Goal: Task Accomplishment & Management: Use online tool/utility

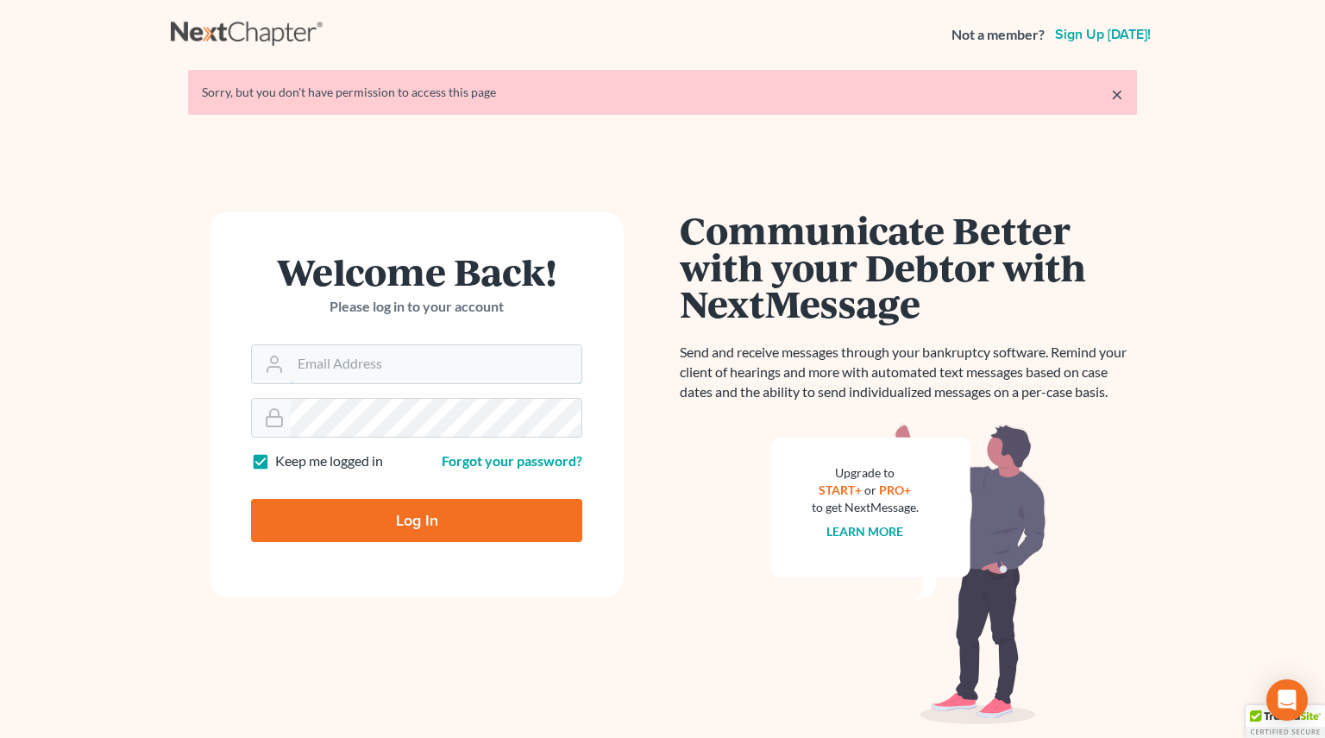
type input "[PERSON_NAME][EMAIL_ADDRESS][PERSON_NAME][DOMAIN_NAME]"
click at [342, 527] on input "Log In" at bounding box center [416, 520] width 331 height 43
type input "Thinking..."
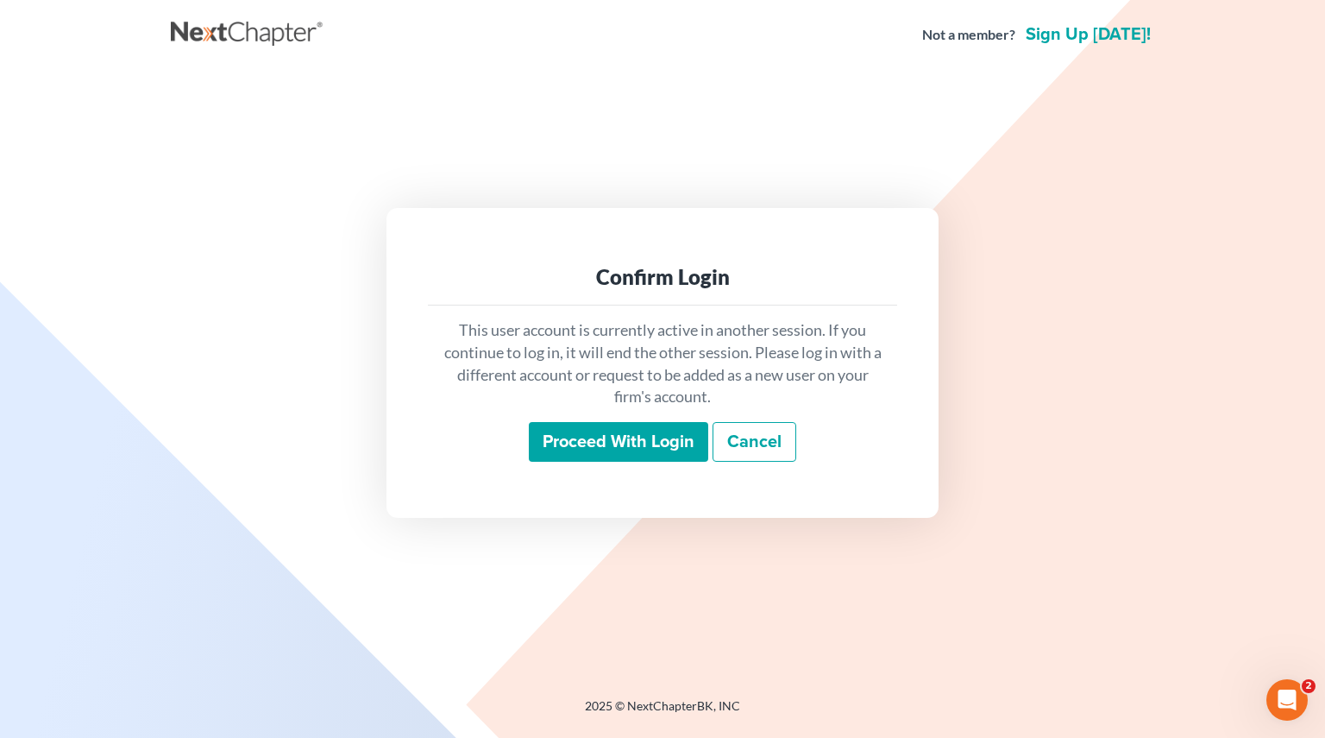
click at [670, 441] on input "Proceed with login" at bounding box center [618, 442] width 179 height 40
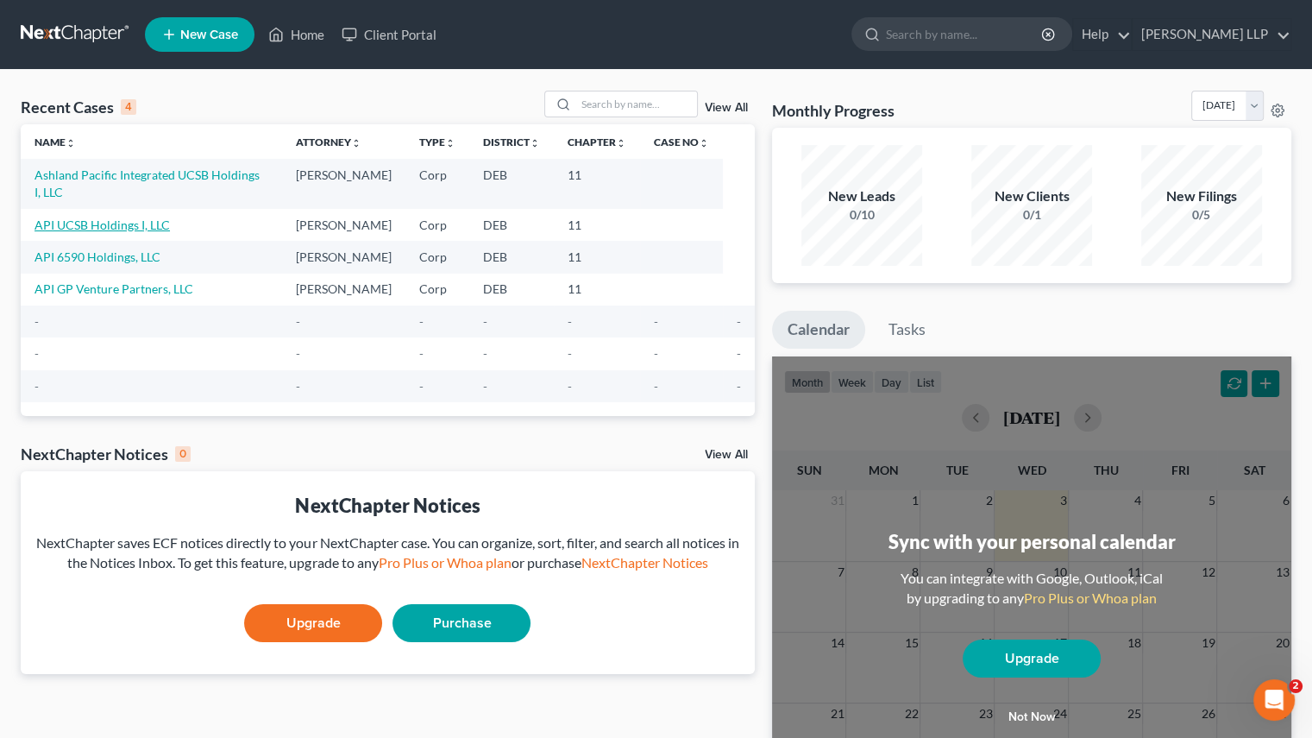
click at [98, 217] on link "API UCSB Holdings I, LLC" at bounding box center [102, 224] width 135 height 15
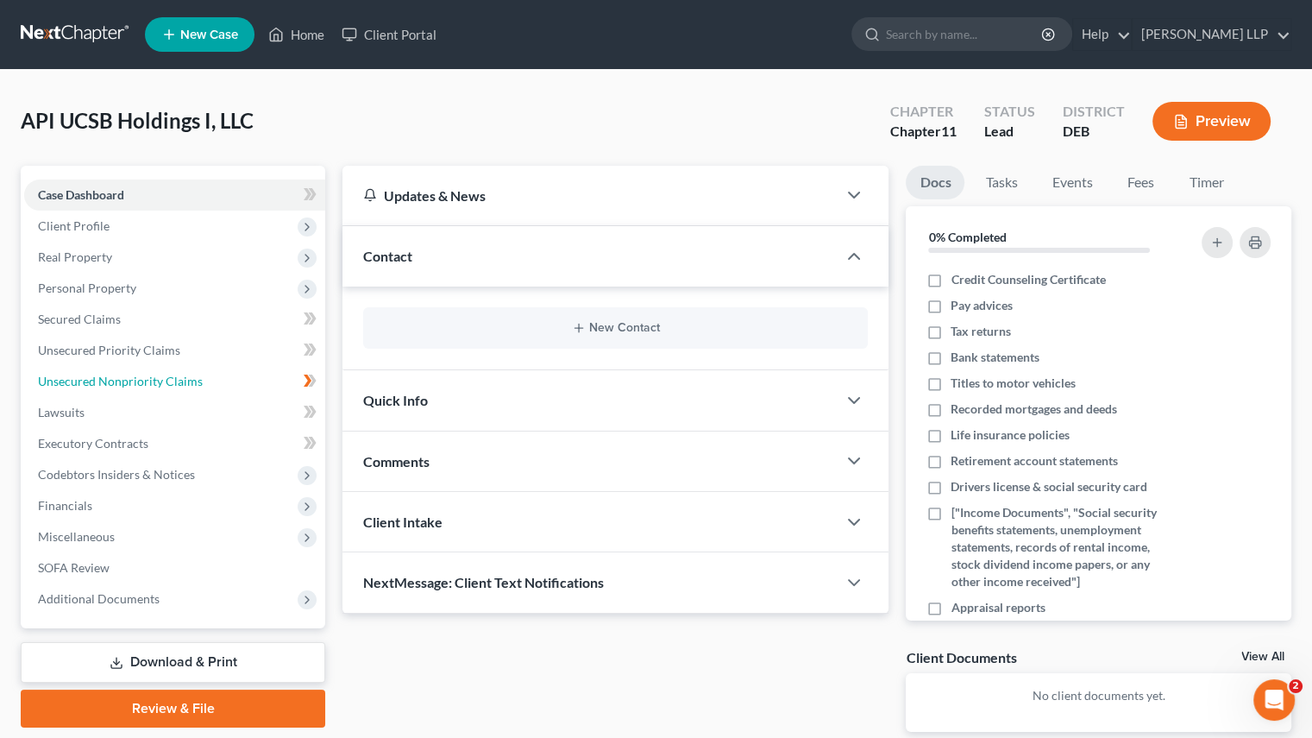
click at [97, 387] on span "Unsecured Nonpriority Claims" at bounding box center [120, 381] width 165 height 15
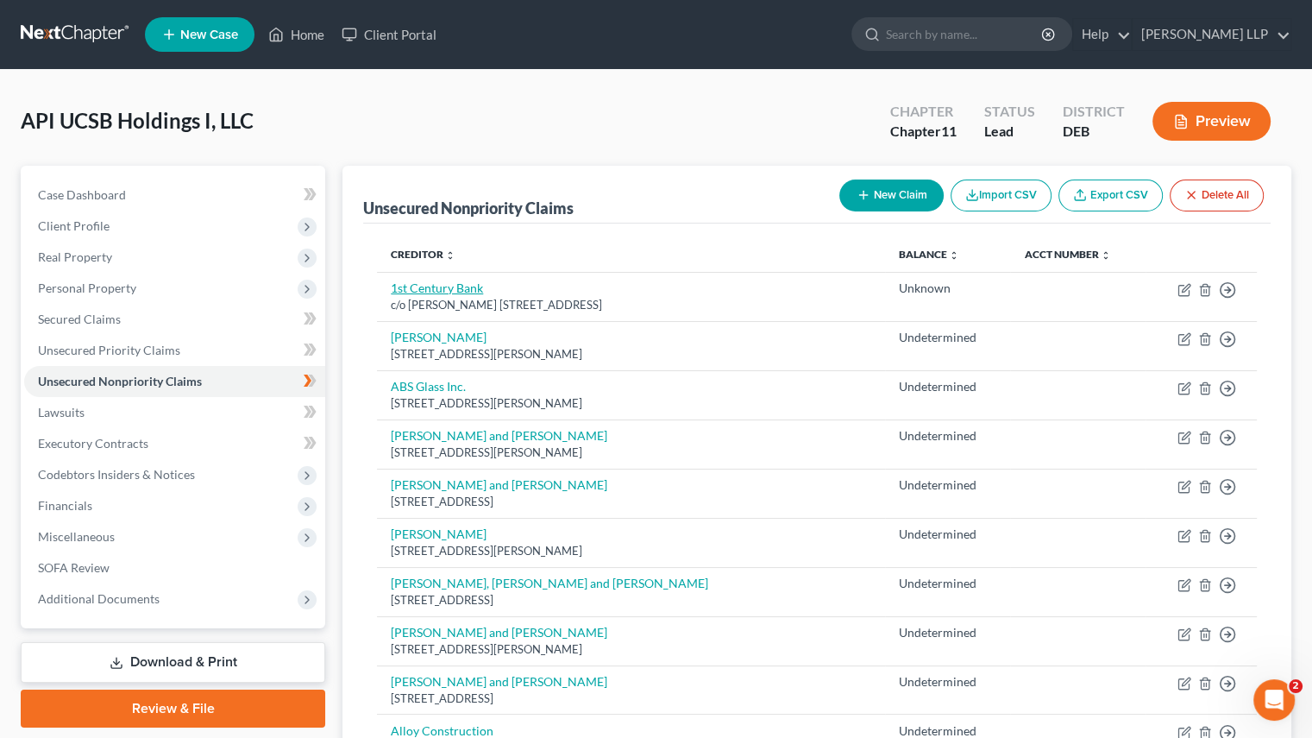
click at [442, 286] on link "1st Century Bank" at bounding box center [437, 287] width 92 height 15
select select "4"
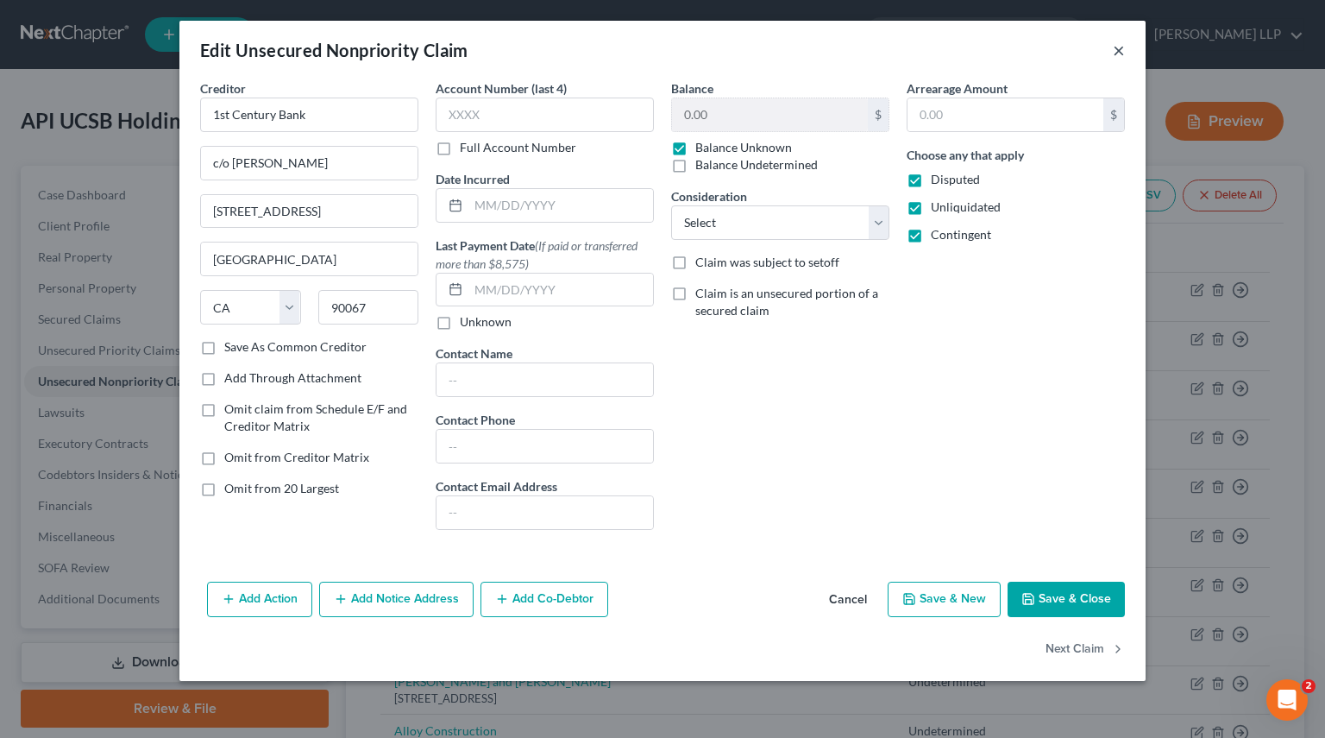
click at [1122, 47] on button "×" at bounding box center [1119, 50] width 12 height 21
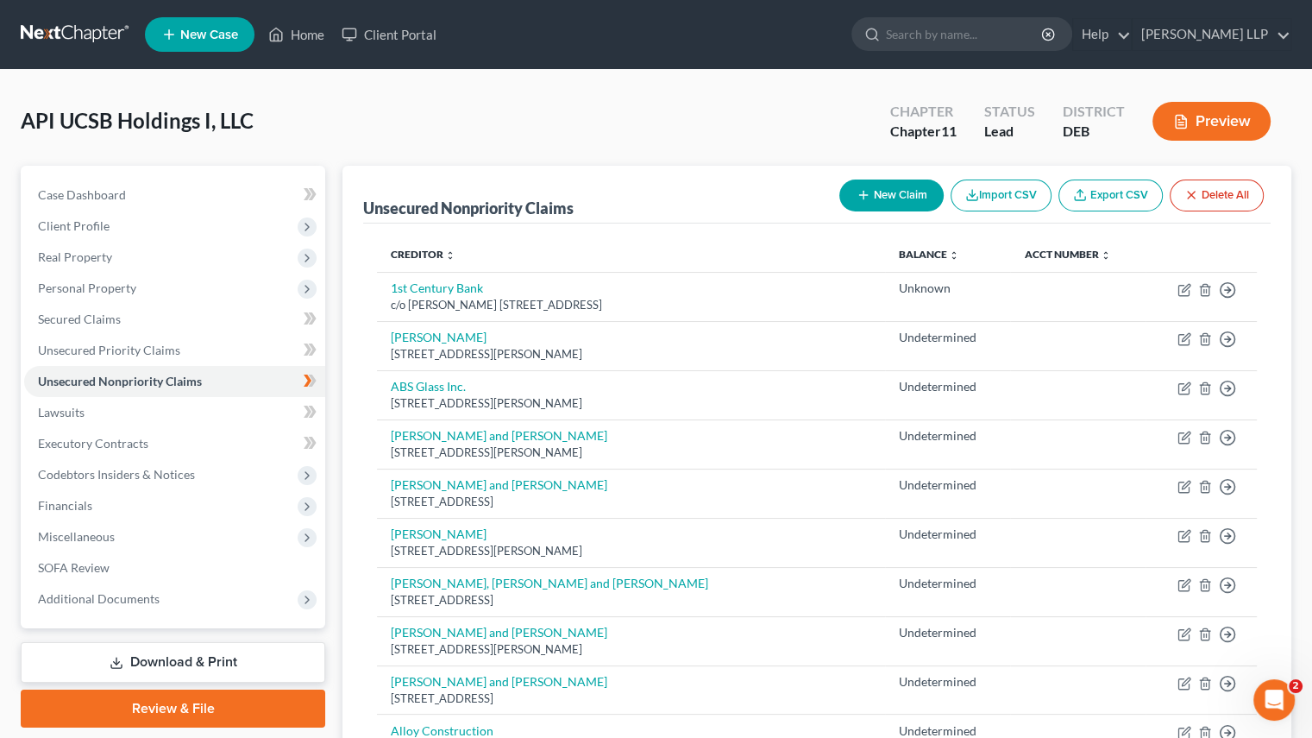
click at [154, 380] on span "Unsecured Nonpriority Claims" at bounding box center [120, 381] width 164 height 15
click at [171, 654] on link "Download & Print" at bounding box center [173, 662] width 305 height 41
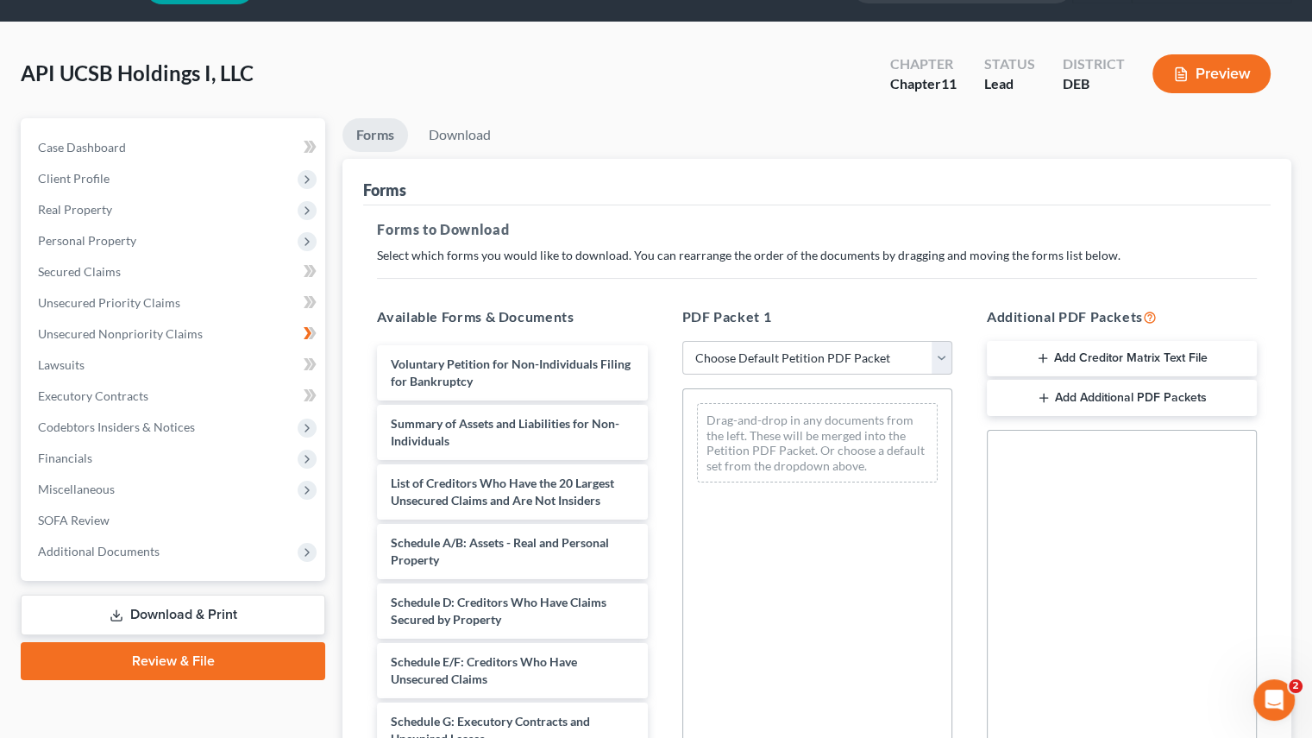
scroll to position [86, 0]
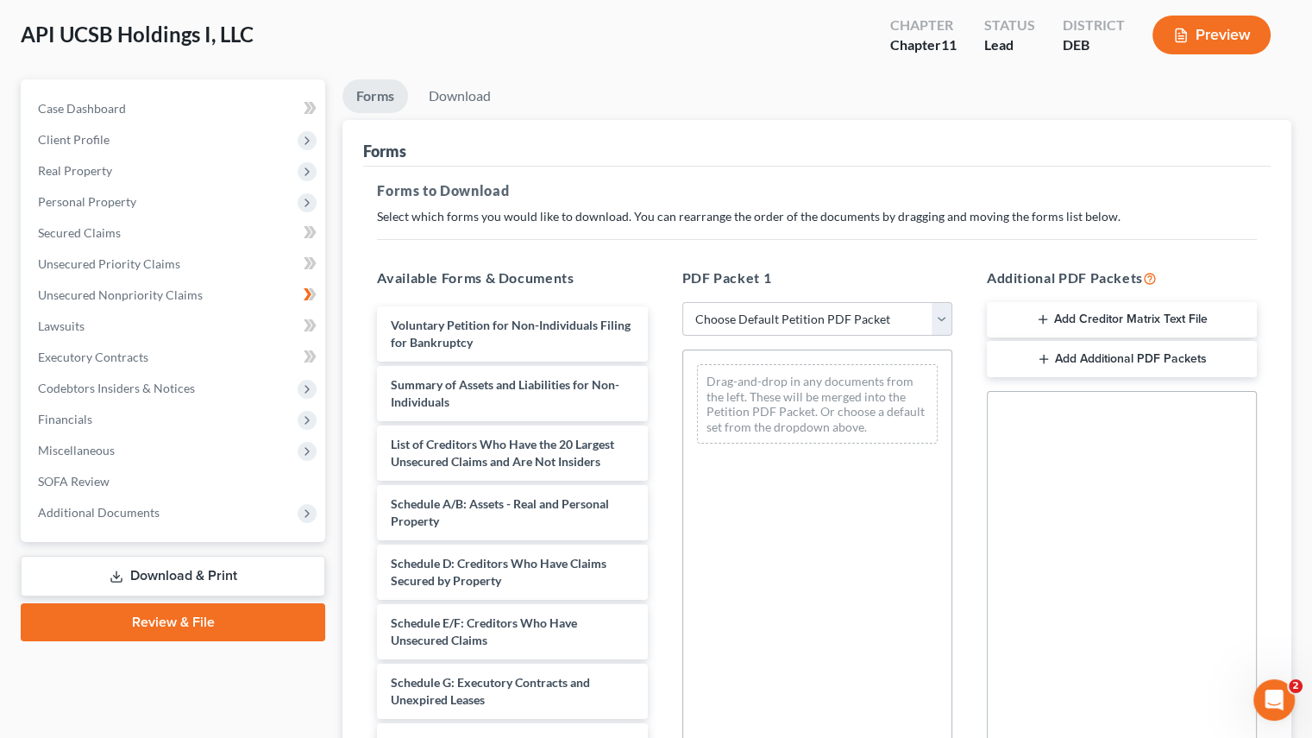
click at [1087, 317] on button "Add Creditor Matrix Text File" at bounding box center [1122, 320] width 270 height 36
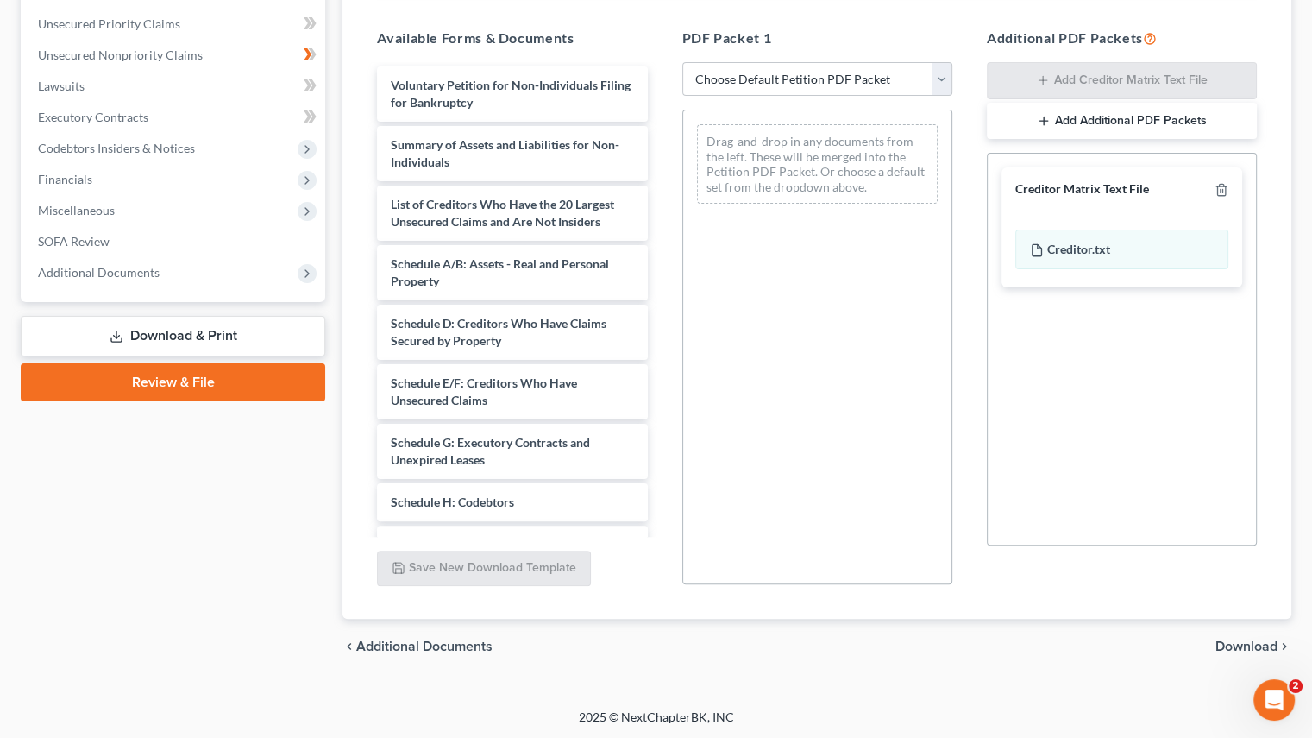
click at [1254, 644] on span "Download" at bounding box center [1247, 646] width 62 height 14
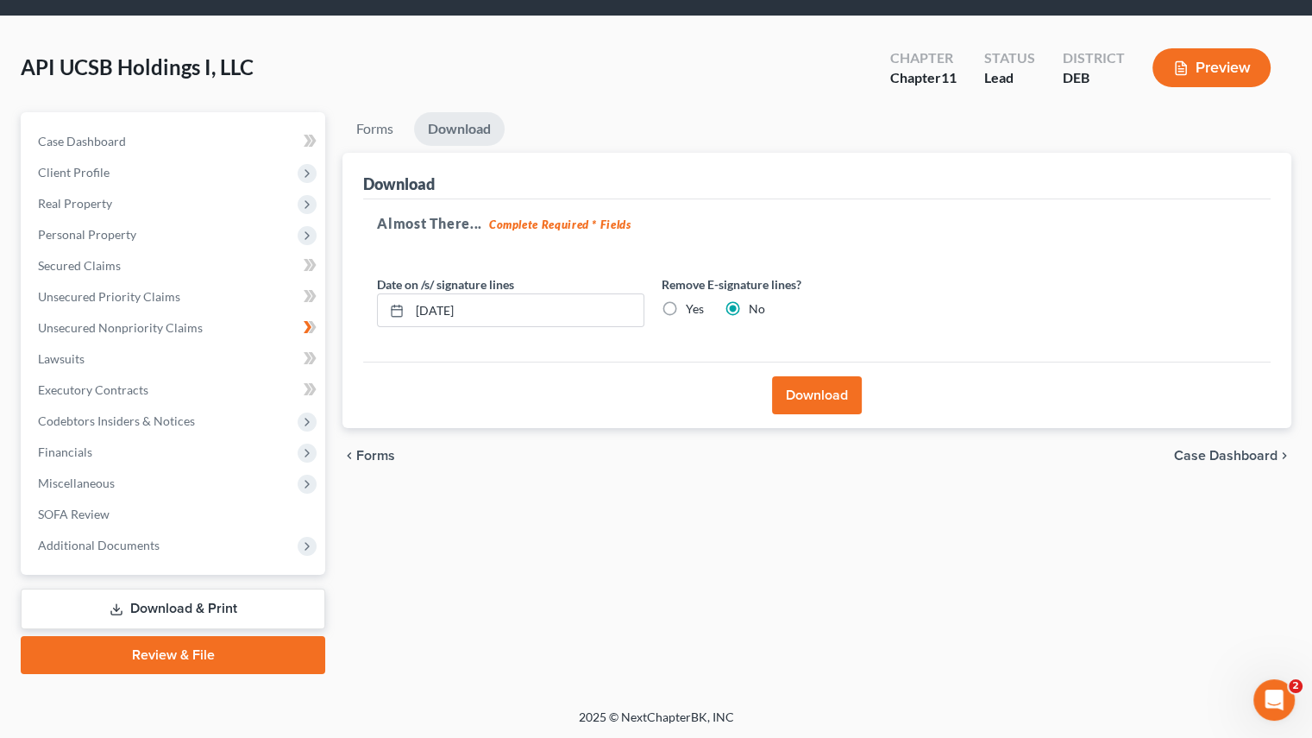
click at [686, 310] on label "Yes" at bounding box center [695, 308] width 18 height 17
click at [693, 310] on input "Yes" at bounding box center [698, 305] width 11 height 11
radio input "true"
radio input "false"
click at [796, 399] on button "Download" at bounding box center [817, 395] width 90 height 38
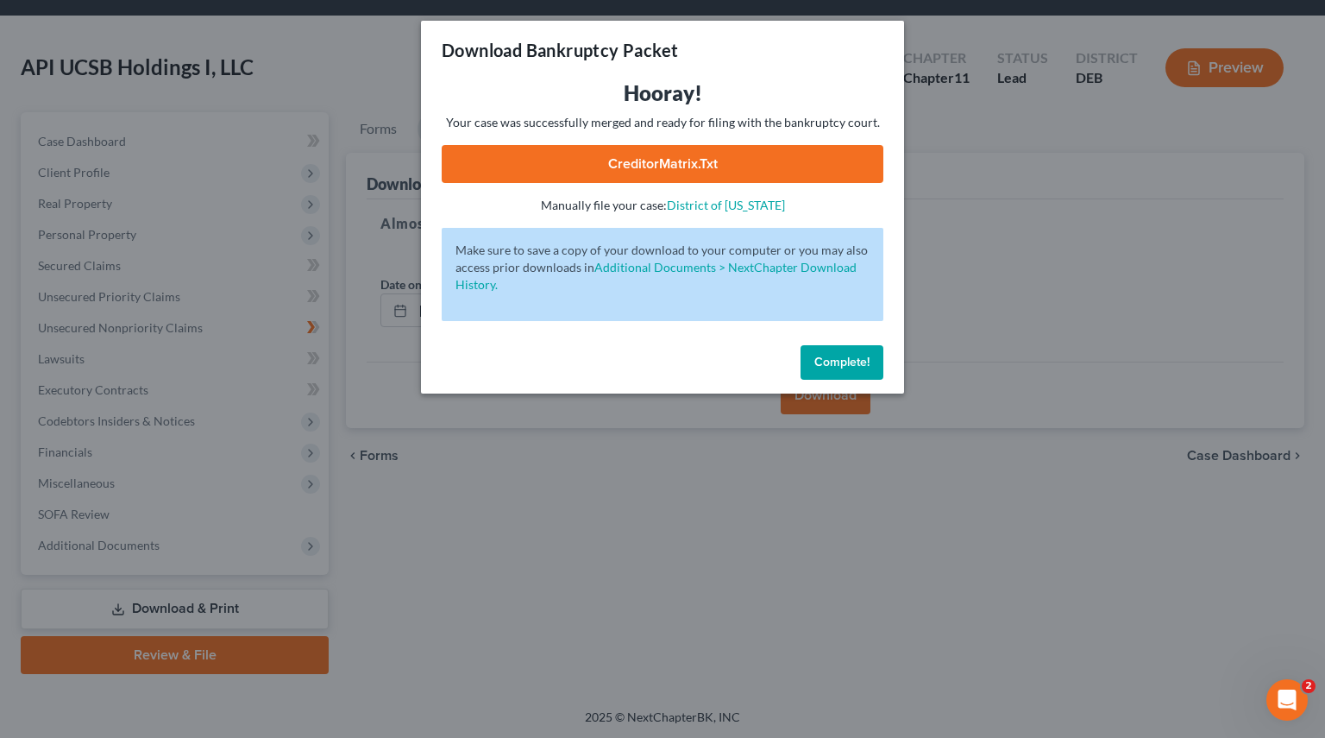
click at [678, 157] on link "CreditorMatrix.txt" at bounding box center [663, 164] width 442 height 38
drag, startPoint x: 852, startPoint y: 366, endPoint x: 859, endPoint y: 372, distance: 9.2
click at [852, 366] on span "Complete!" at bounding box center [841, 362] width 55 height 15
